Goal: Task Accomplishment & Management: Use online tool/utility

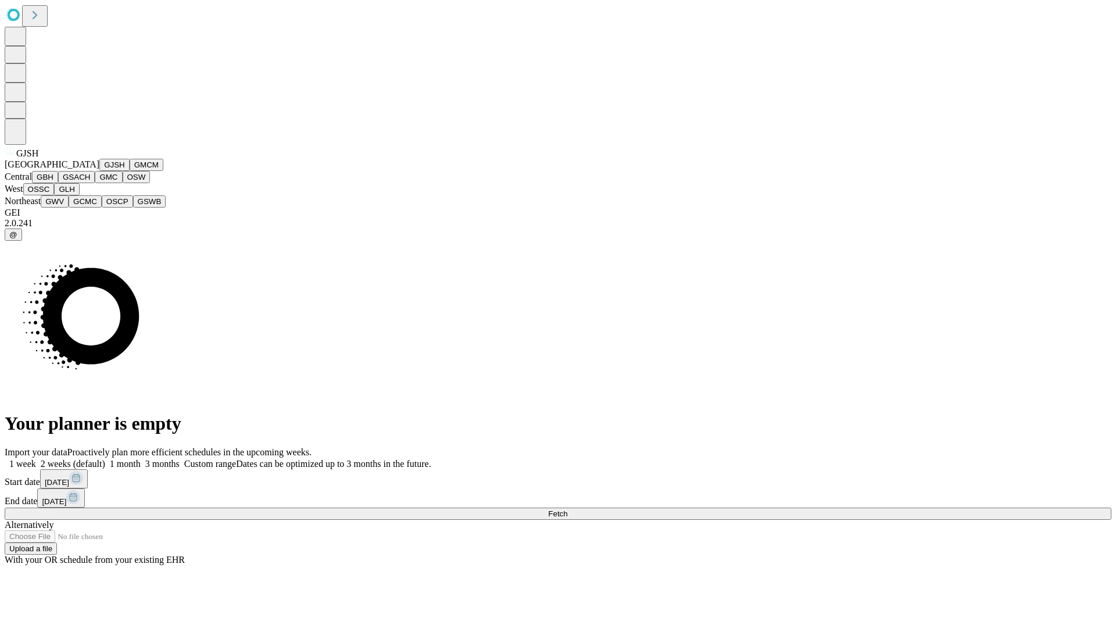
click at [99, 171] on button "GJSH" at bounding box center [114, 165] width 30 height 12
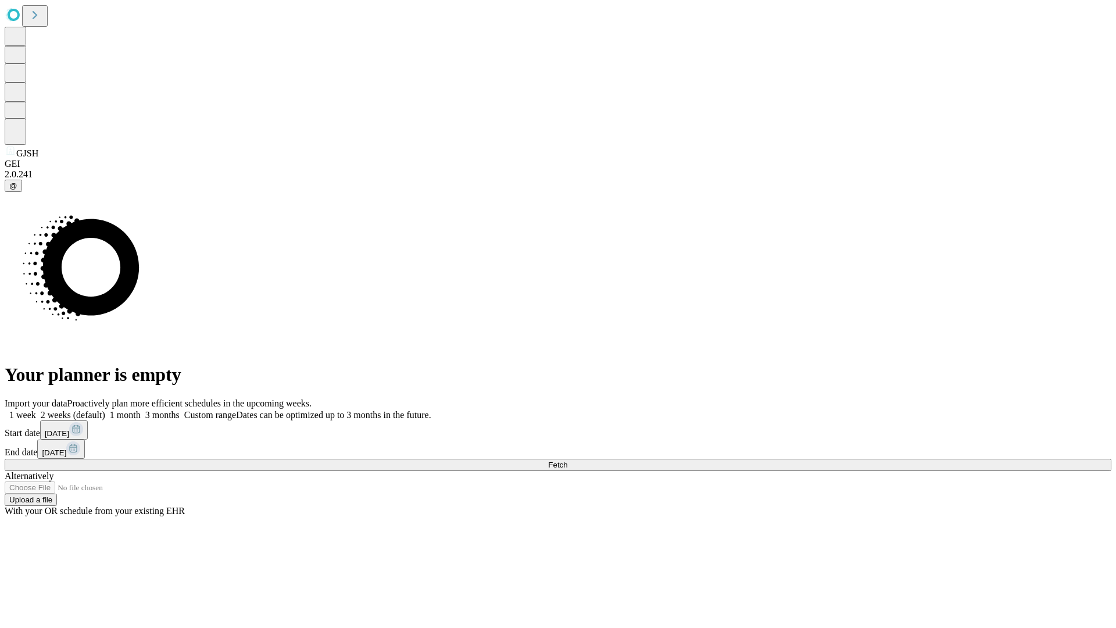
click at [141, 410] on label "1 month" at bounding box center [122, 415] width 35 height 10
click at [567, 460] on span "Fetch" at bounding box center [557, 464] width 19 height 9
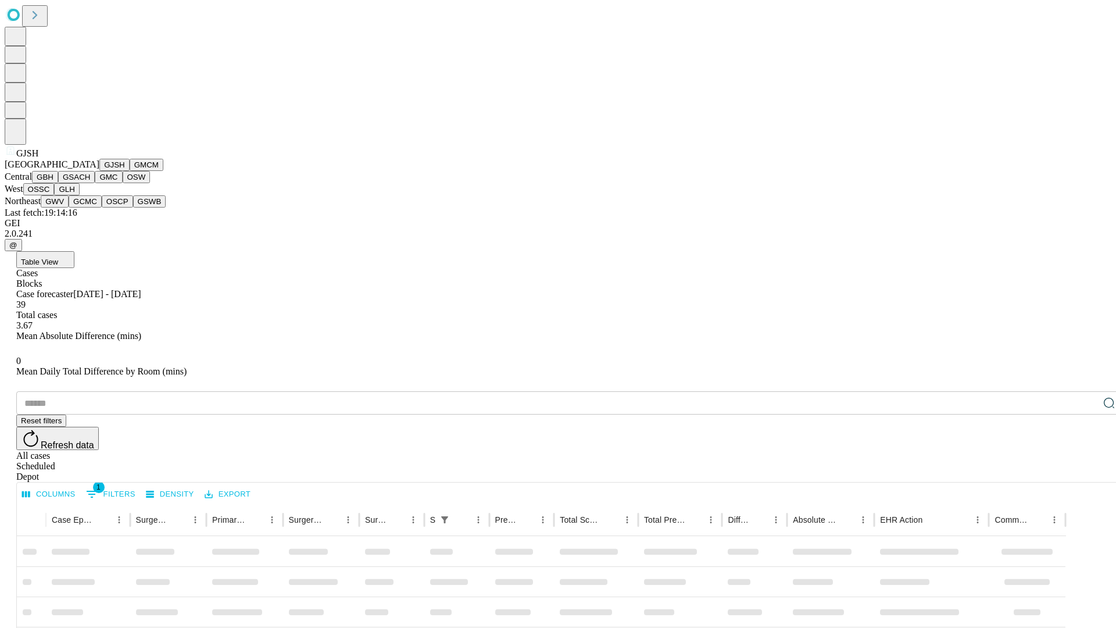
click at [130, 171] on button "GMCM" at bounding box center [147, 165] width 34 height 12
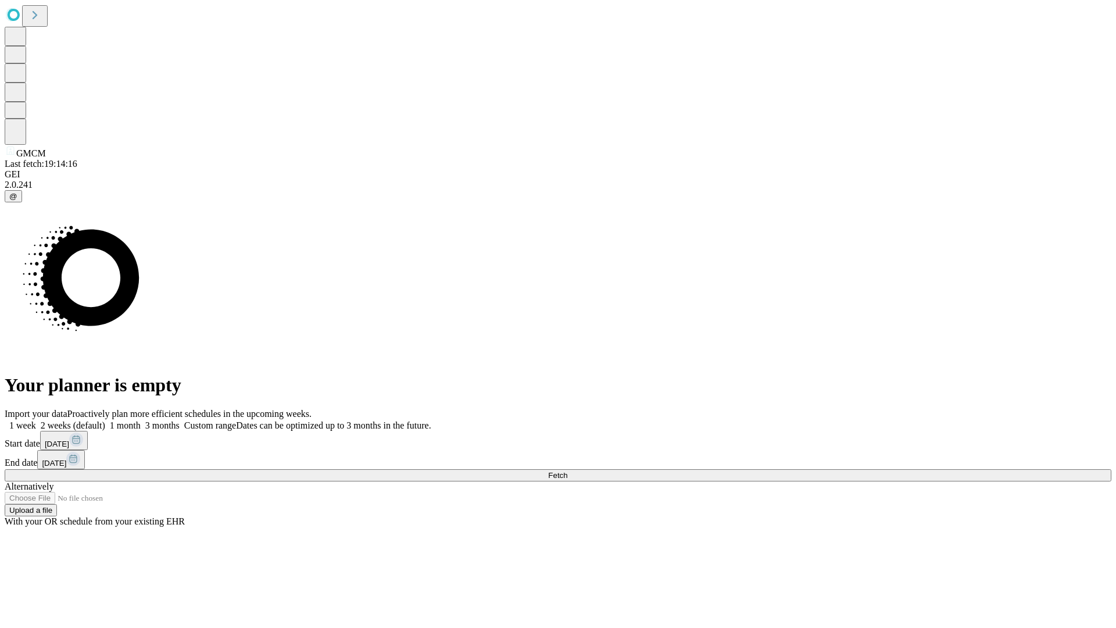
click at [141, 420] on label "1 month" at bounding box center [122, 425] width 35 height 10
click at [567, 471] on span "Fetch" at bounding box center [557, 475] width 19 height 9
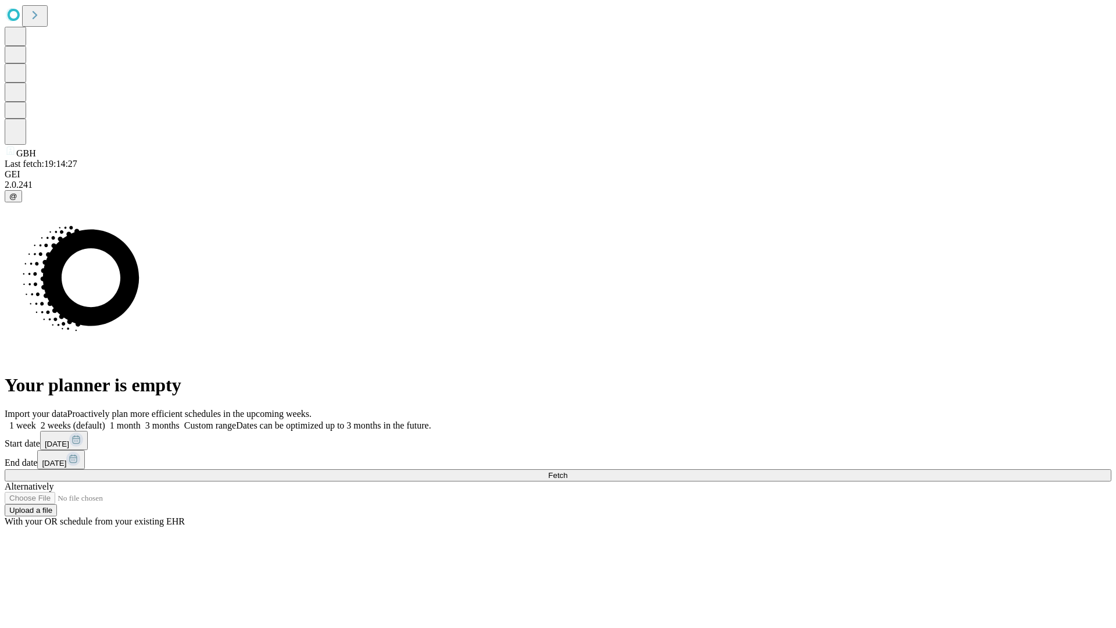
click at [141, 420] on label "1 month" at bounding box center [122, 425] width 35 height 10
click at [567, 471] on span "Fetch" at bounding box center [557, 475] width 19 height 9
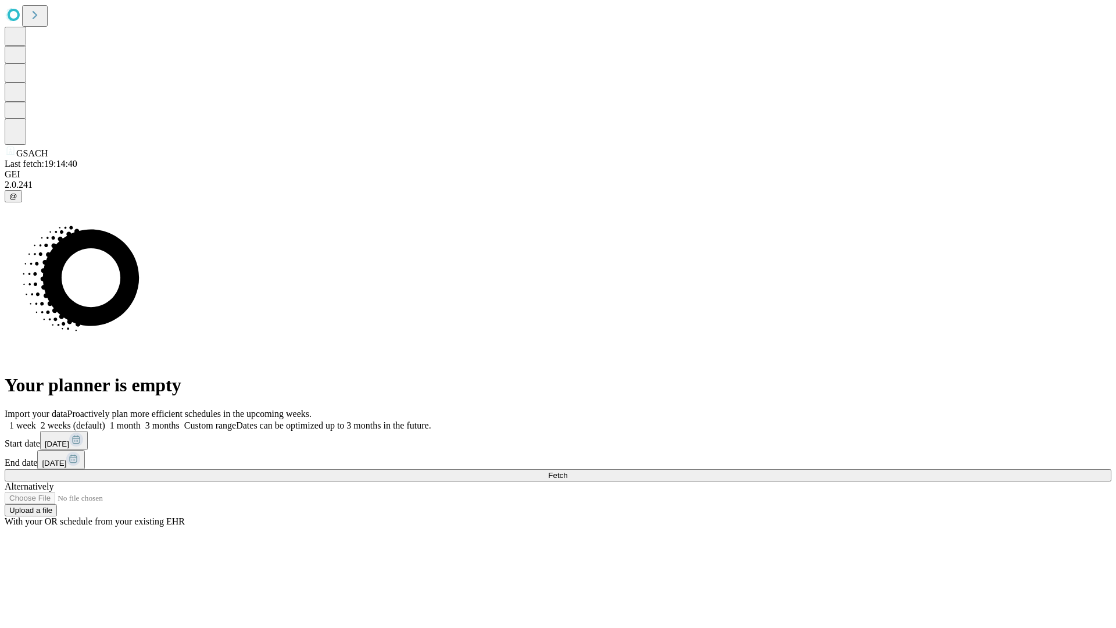
click at [141, 420] on label "1 month" at bounding box center [122, 425] width 35 height 10
click at [567, 471] on span "Fetch" at bounding box center [557, 475] width 19 height 9
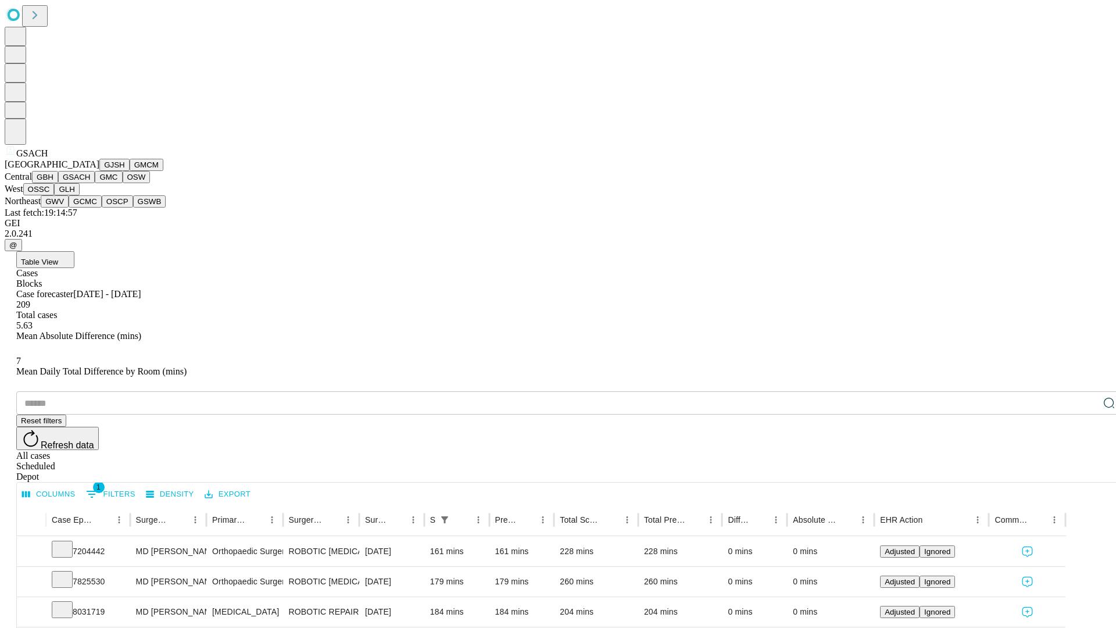
click at [95, 183] on button "GMC" at bounding box center [108, 177] width 27 height 12
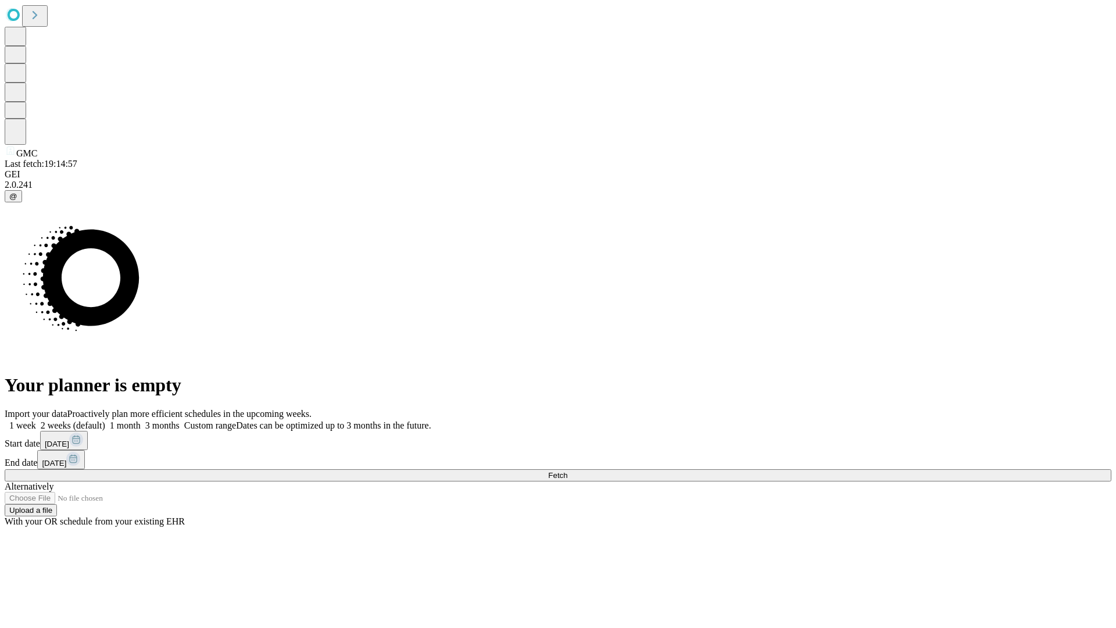
click at [141, 420] on label "1 month" at bounding box center [122, 425] width 35 height 10
click at [567, 471] on span "Fetch" at bounding box center [557, 475] width 19 height 9
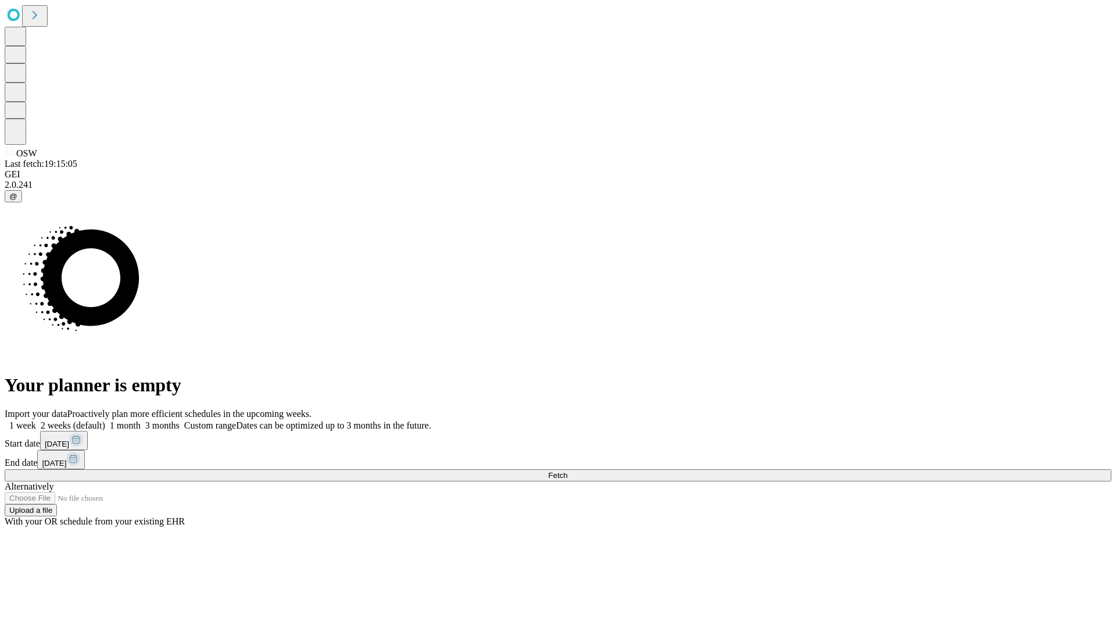
click at [141, 420] on label "1 month" at bounding box center [122, 425] width 35 height 10
click at [567, 471] on span "Fetch" at bounding box center [557, 475] width 19 height 9
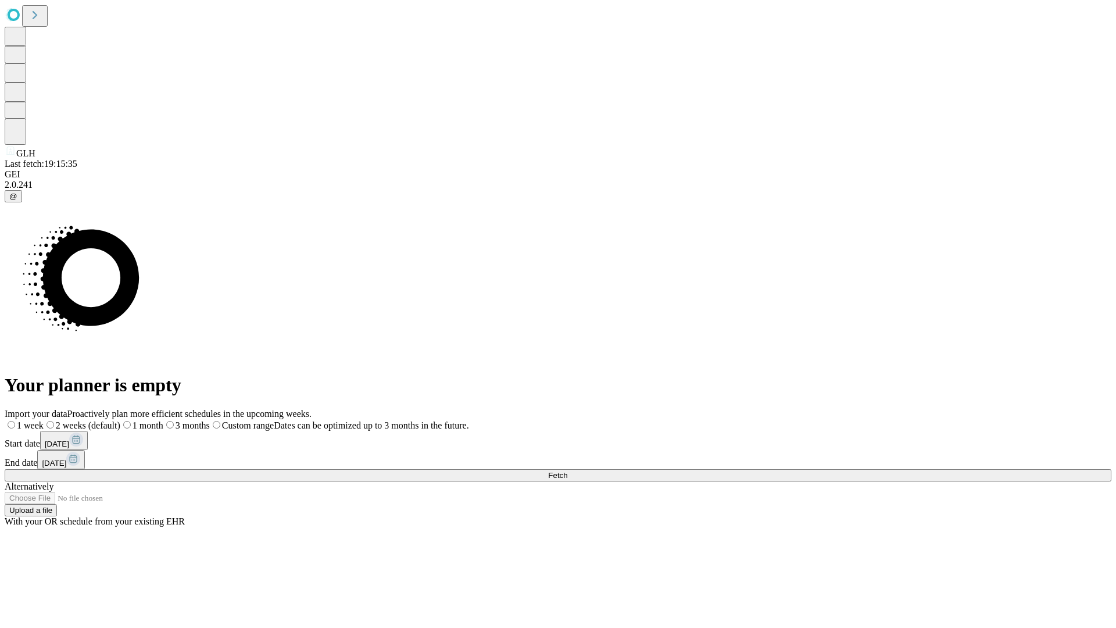
click at [163, 420] on label "1 month" at bounding box center [141, 425] width 43 height 10
click at [567, 471] on span "Fetch" at bounding box center [557, 475] width 19 height 9
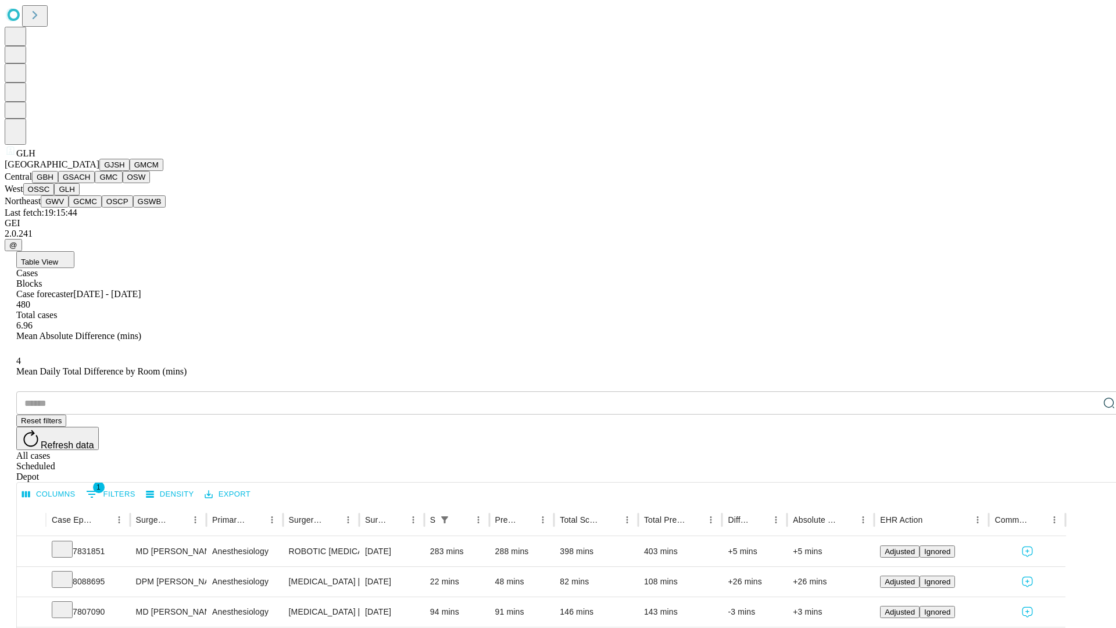
click at [69, 208] on button "GWV" at bounding box center [55, 201] width 28 height 12
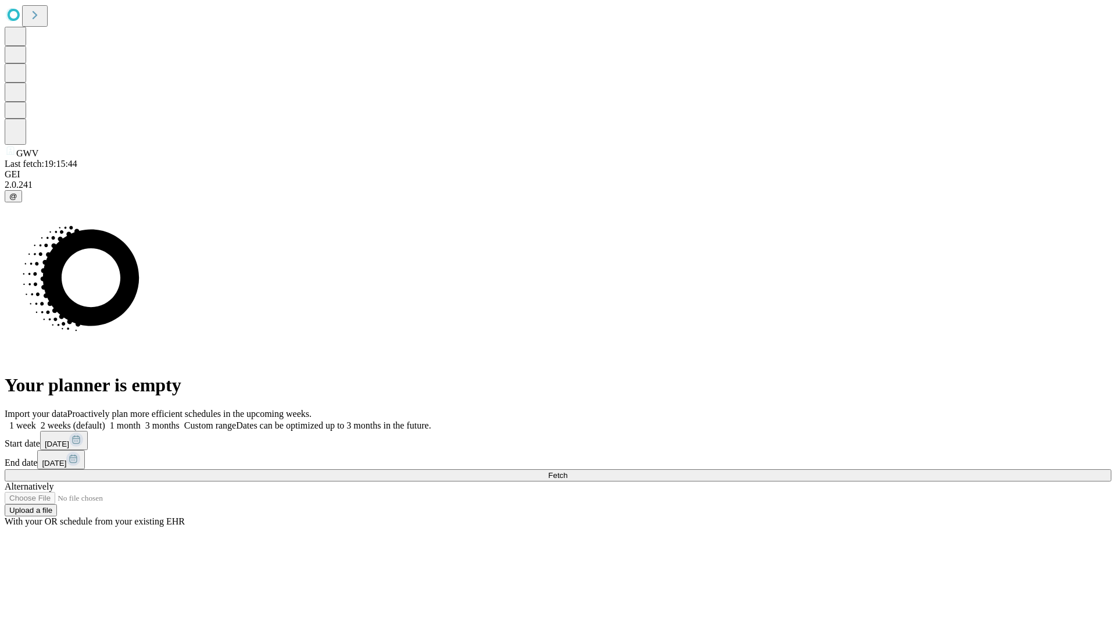
click at [141, 420] on label "1 month" at bounding box center [122, 425] width 35 height 10
click at [567, 471] on span "Fetch" at bounding box center [557, 475] width 19 height 9
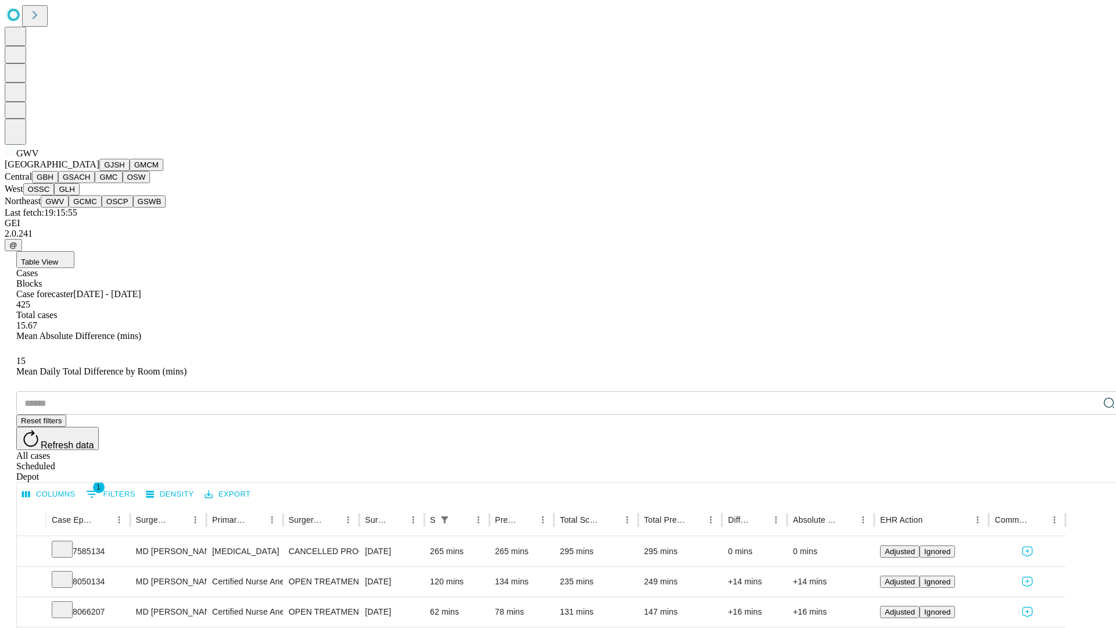
click at [90, 208] on button "GCMC" at bounding box center [85, 201] width 33 height 12
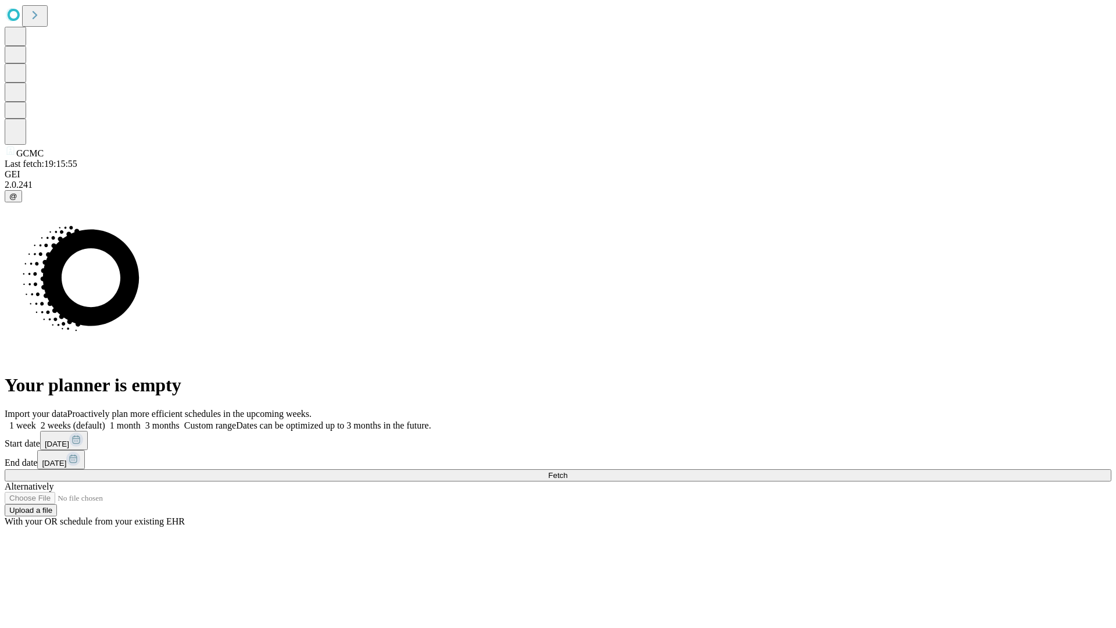
click at [141, 420] on label "1 month" at bounding box center [122, 425] width 35 height 10
click at [567, 471] on span "Fetch" at bounding box center [557, 475] width 19 height 9
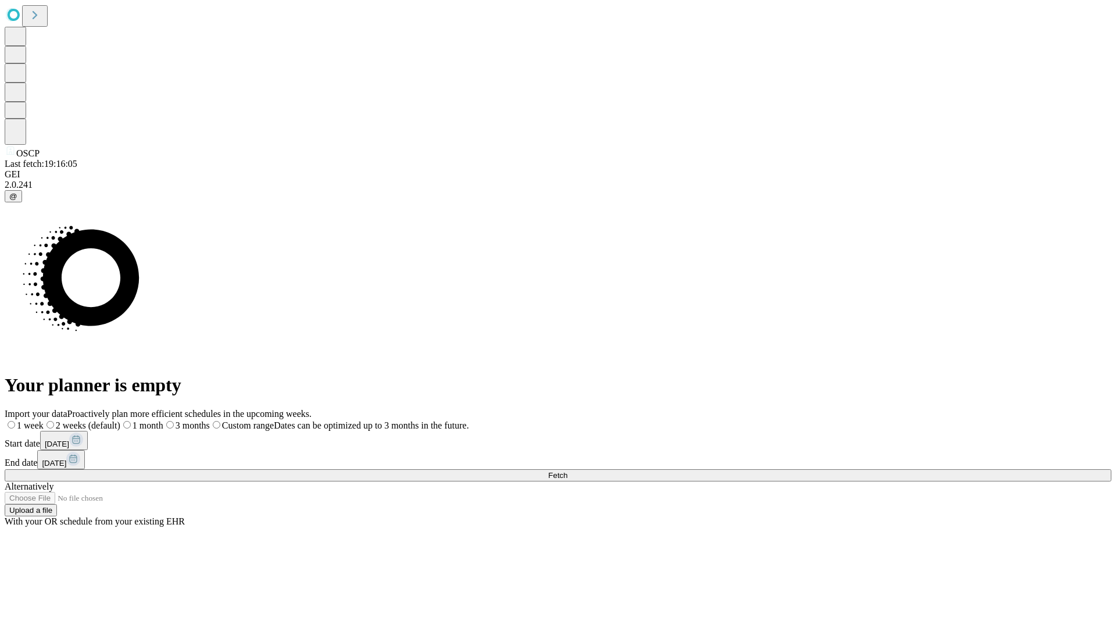
click at [163, 420] on label "1 month" at bounding box center [141, 425] width 43 height 10
click at [567, 471] on span "Fetch" at bounding box center [557, 475] width 19 height 9
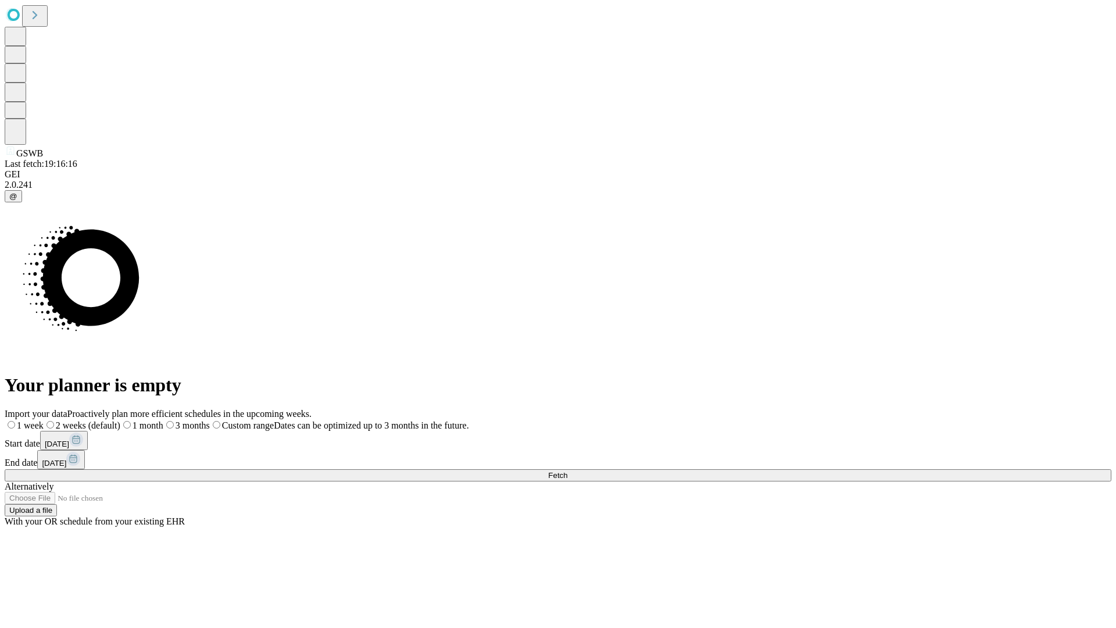
click at [163, 420] on label "1 month" at bounding box center [141, 425] width 43 height 10
click at [567, 471] on span "Fetch" at bounding box center [557, 475] width 19 height 9
